Goal: Transaction & Acquisition: Purchase product/service

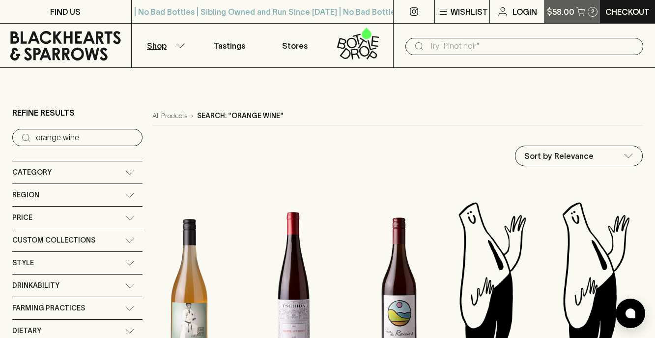
click at [580, 15] on icon "button" at bounding box center [581, 11] width 8 height 8
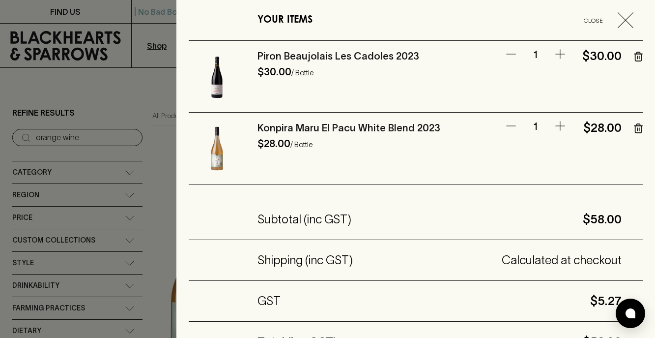
click at [621, 18] on icon "button" at bounding box center [626, 20] width 16 height 16
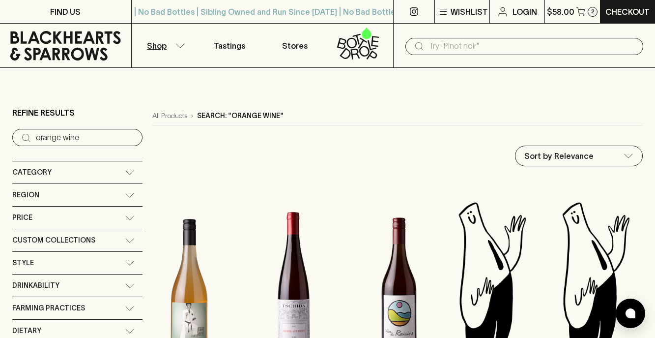
click at [473, 47] on input "text" at bounding box center [532, 46] width 207 height 16
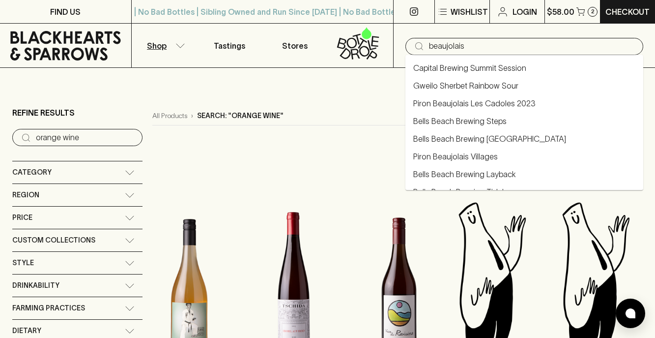
type input "beaujolais"
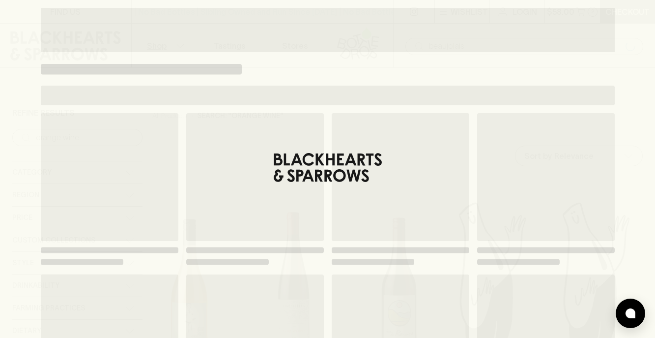
type input "beaujolais"
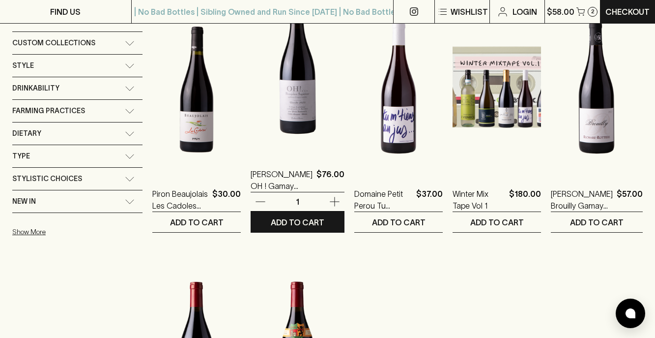
scroll to position [198, 0]
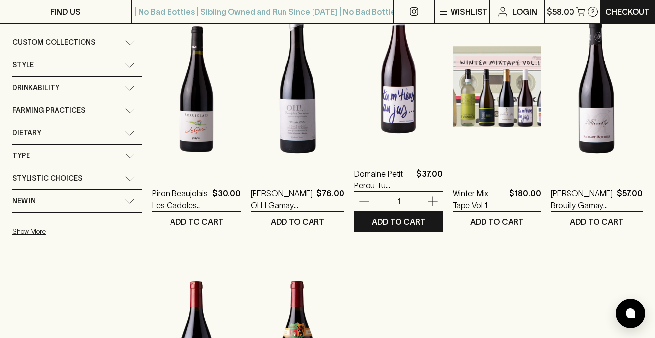
click at [393, 91] on img at bounding box center [399, 67] width 89 height 172
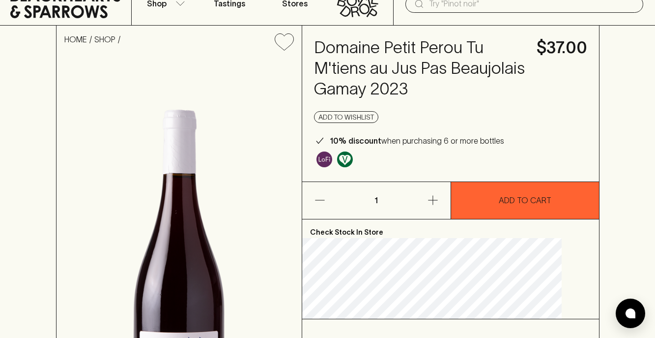
scroll to position [35, 0]
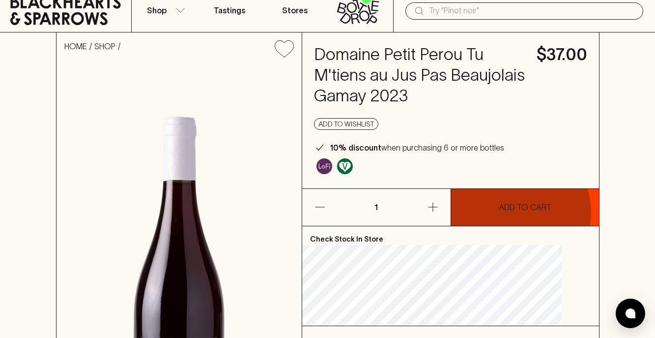
click at [519, 212] on p "ADD TO CART" at bounding box center [525, 207] width 53 height 12
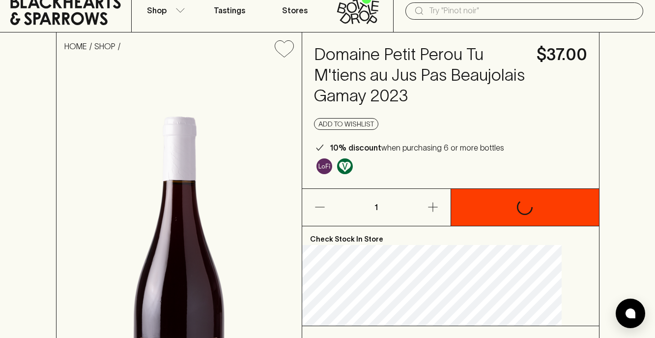
scroll to position [0, 0]
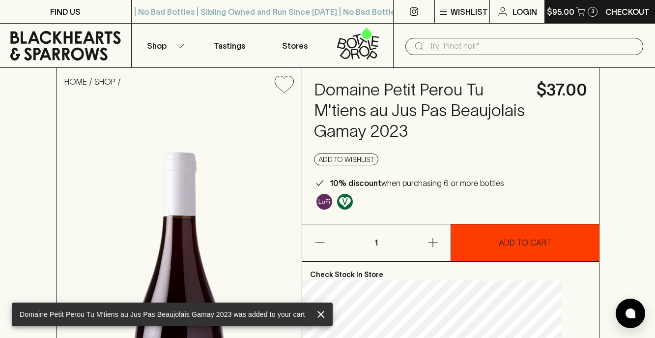
click at [565, 16] on p "$95.00" at bounding box center [561, 12] width 28 height 12
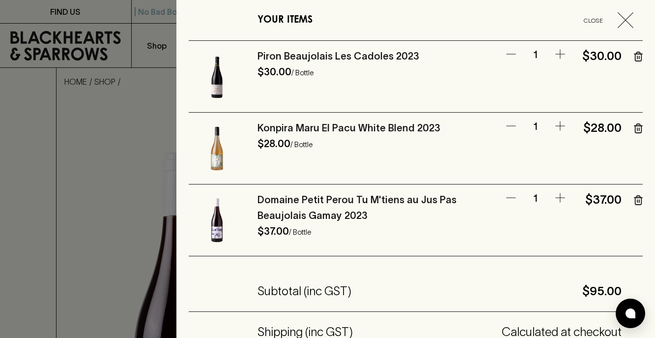
click at [636, 128] on icon "button" at bounding box center [639, 128] width 6 height 9
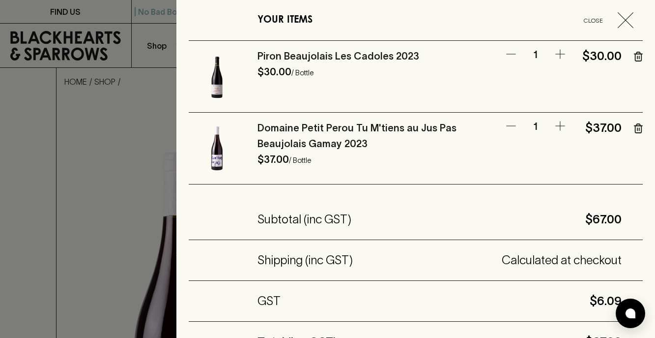
click at [626, 23] on icon "button" at bounding box center [626, 20] width 16 height 16
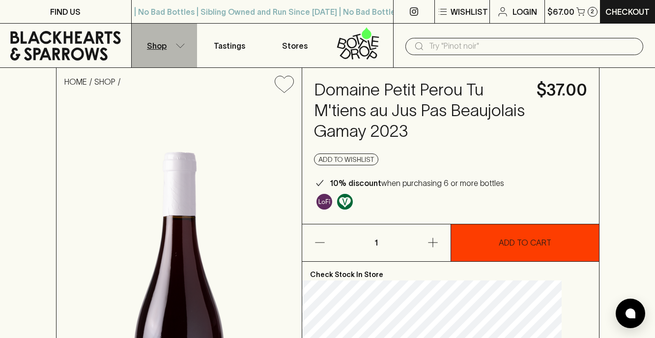
click at [176, 44] on icon "button" at bounding box center [181, 45] width 10 height 5
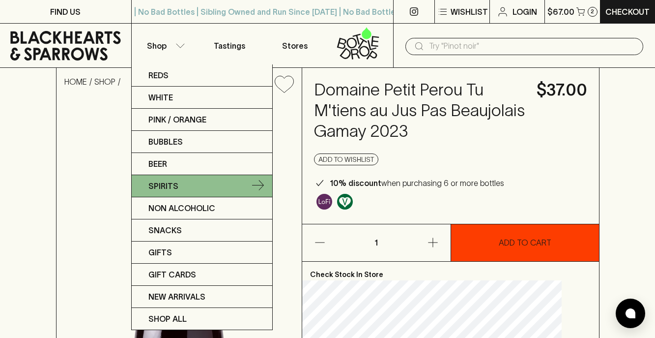
click at [177, 188] on p "Spirits" at bounding box center [163, 186] width 30 height 12
